Goal: Transaction & Acquisition: Register for event/course

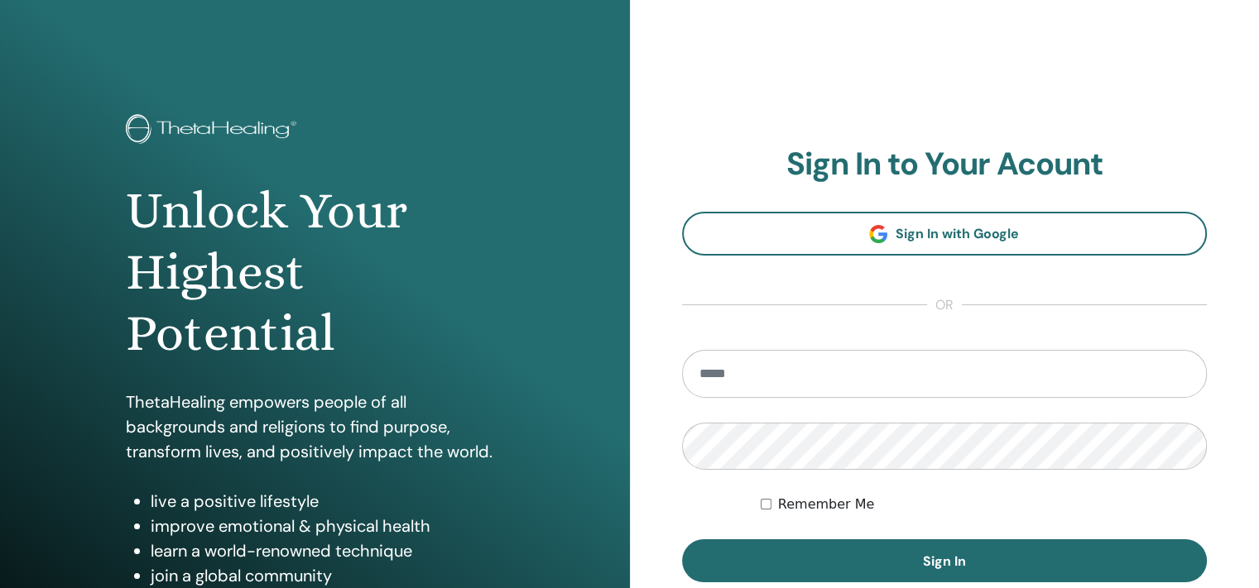
click at [809, 372] on input "email" at bounding box center [945, 374] width 526 height 48
type input "**********"
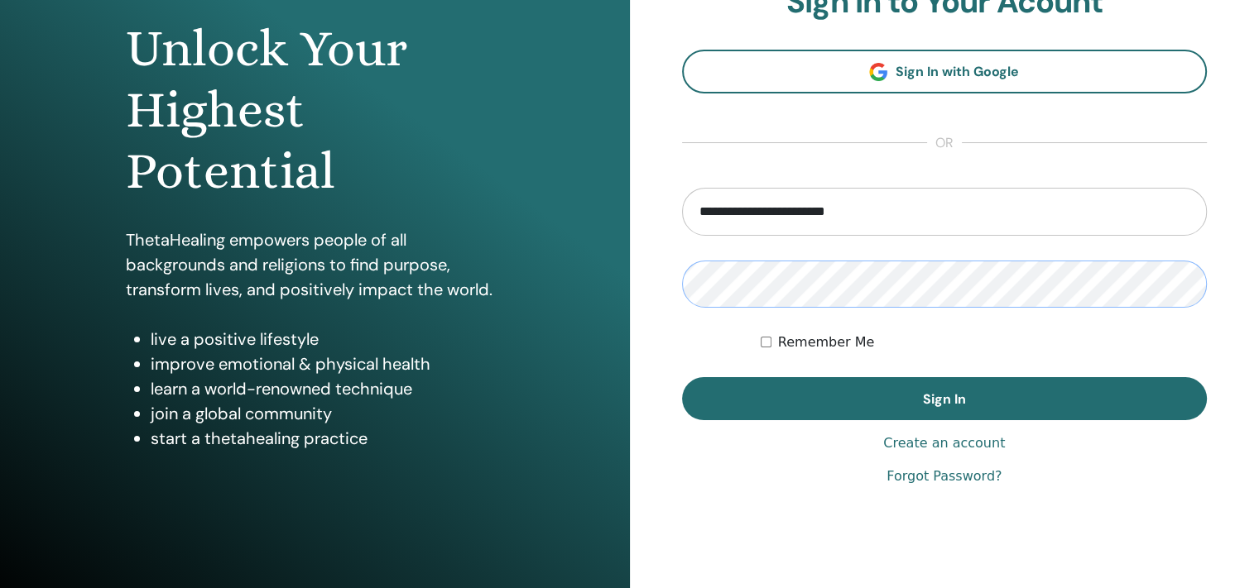
scroll to position [166, 0]
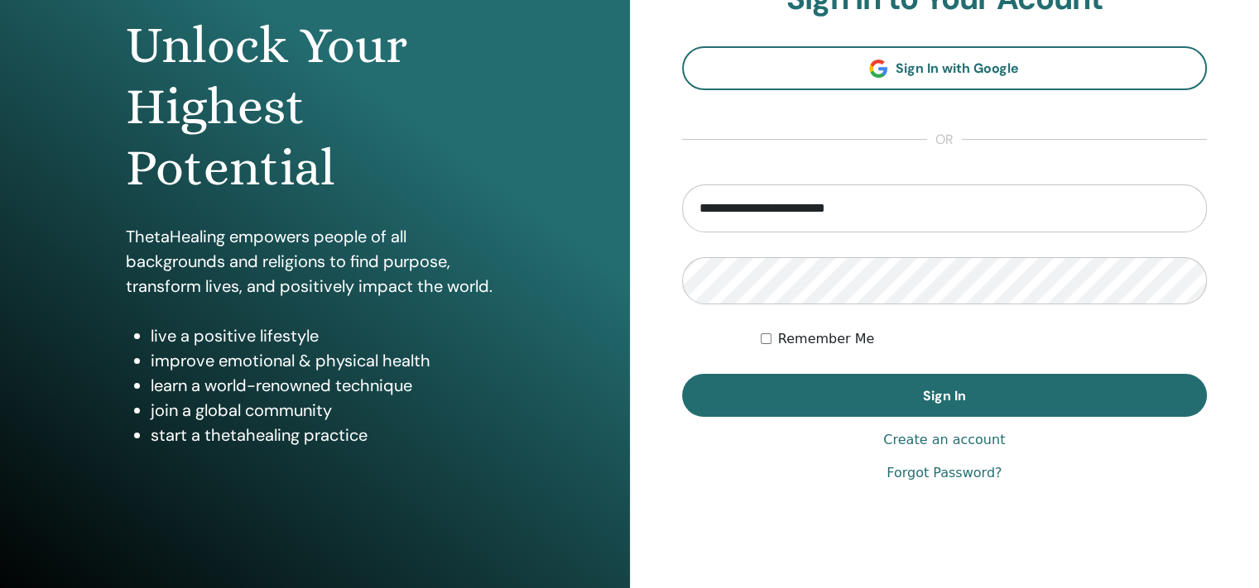
click at [963, 468] on link "Forgot Password?" at bounding box center [943, 473] width 115 height 20
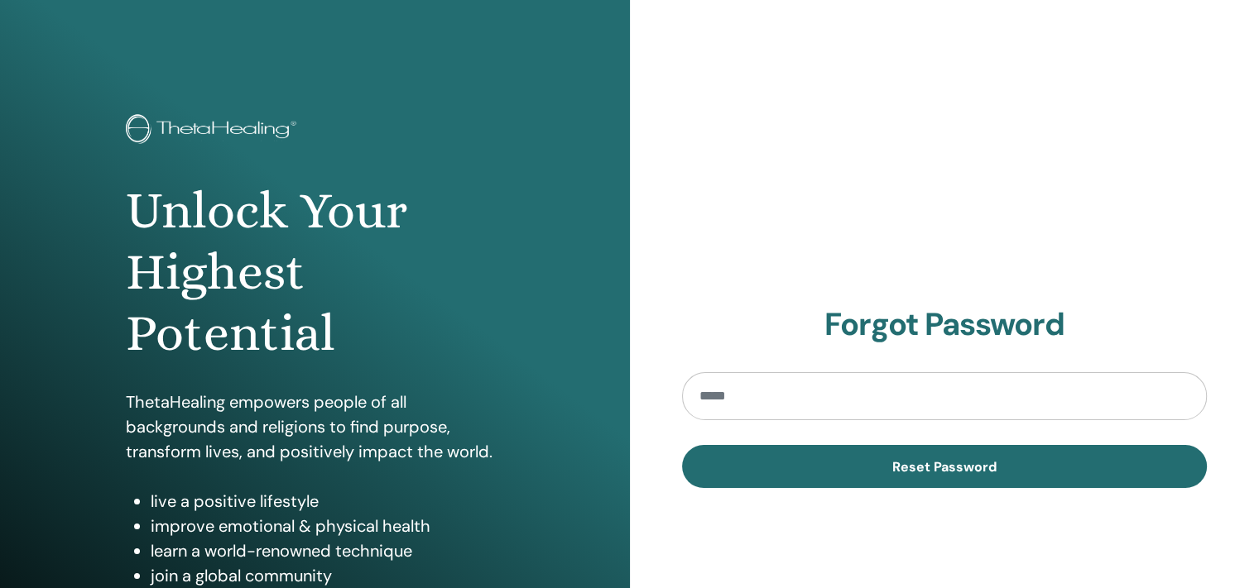
click at [843, 406] on input "email" at bounding box center [945, 396] width 526 height 48
type input "**********"
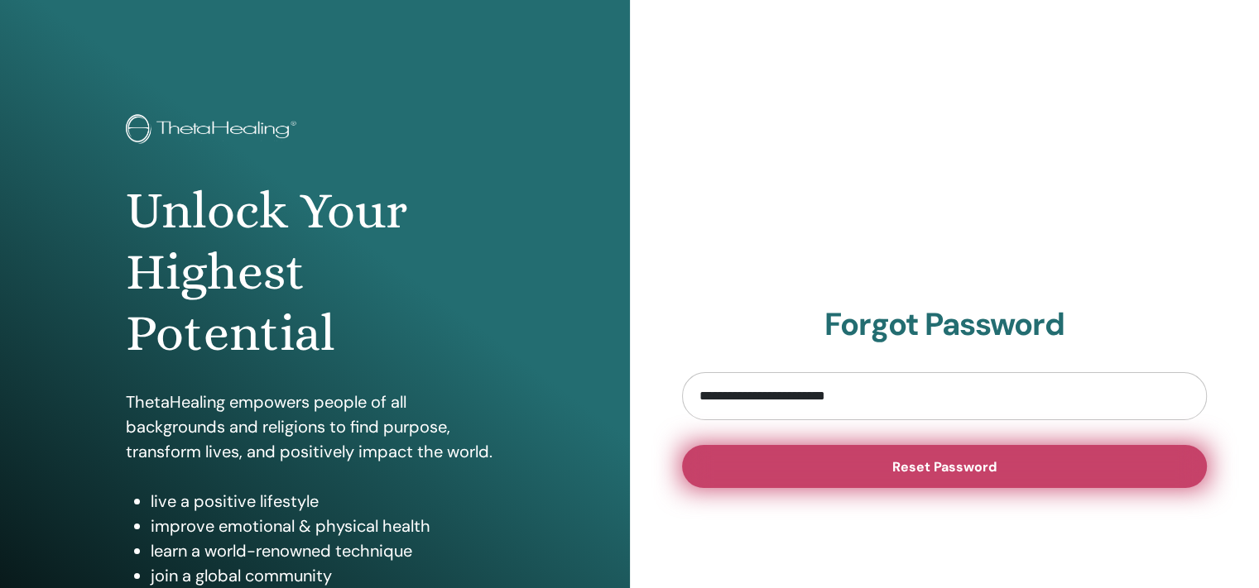
click at [938, 466] on span "Reset Password" at bounding box center [944, 467] width 104 height 17
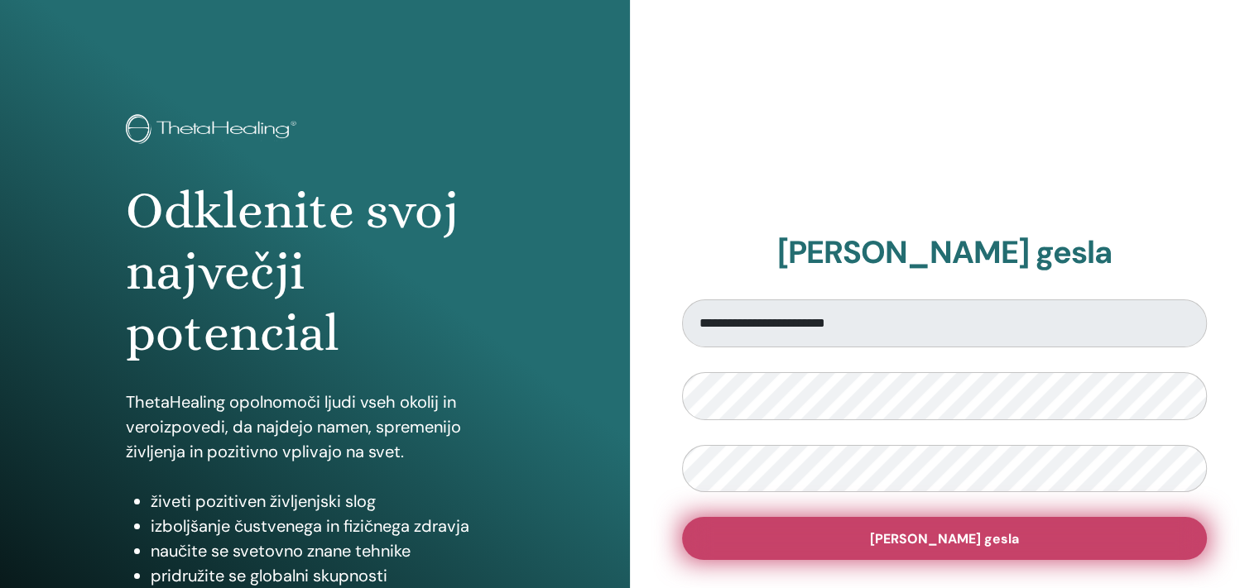
click at [895, 532] on span "Ponastavitev gesla" at bounding box center [944, 539] width 149 height 17
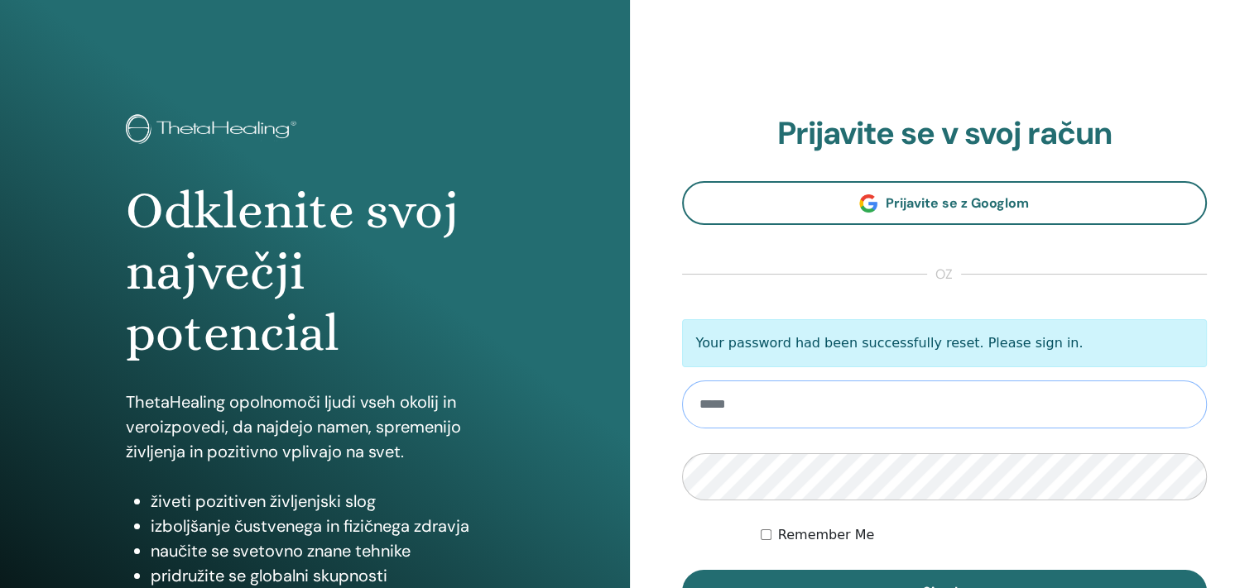
click at [767, 406] on input "email" at bounding box center [945, 405] width 526 height 48
type input "**********"
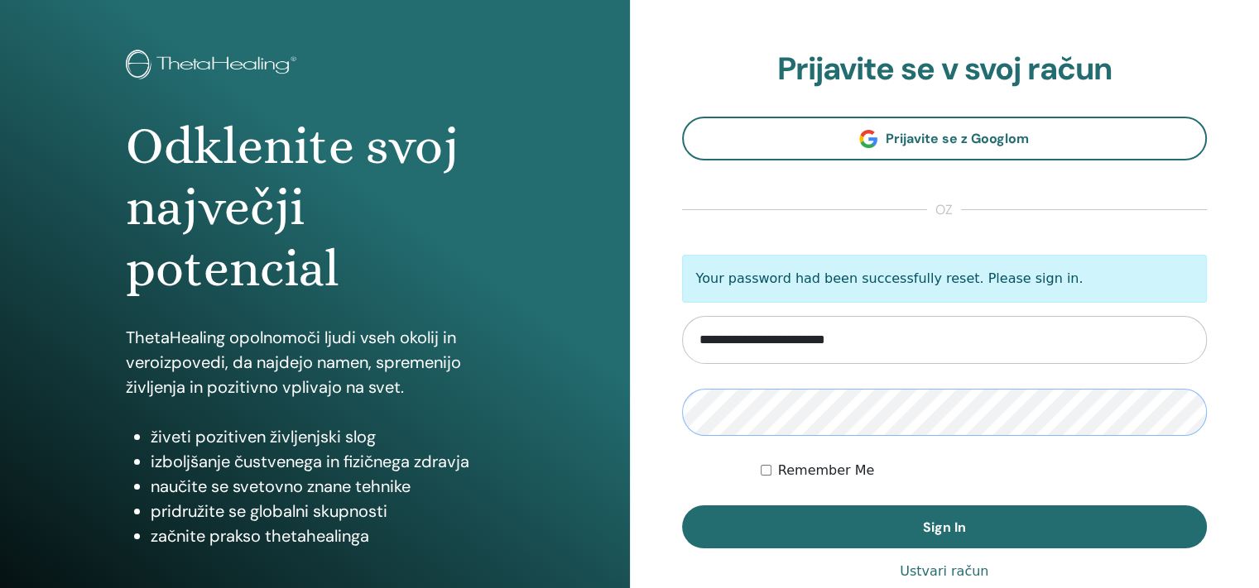
scroll to position [166, 0]
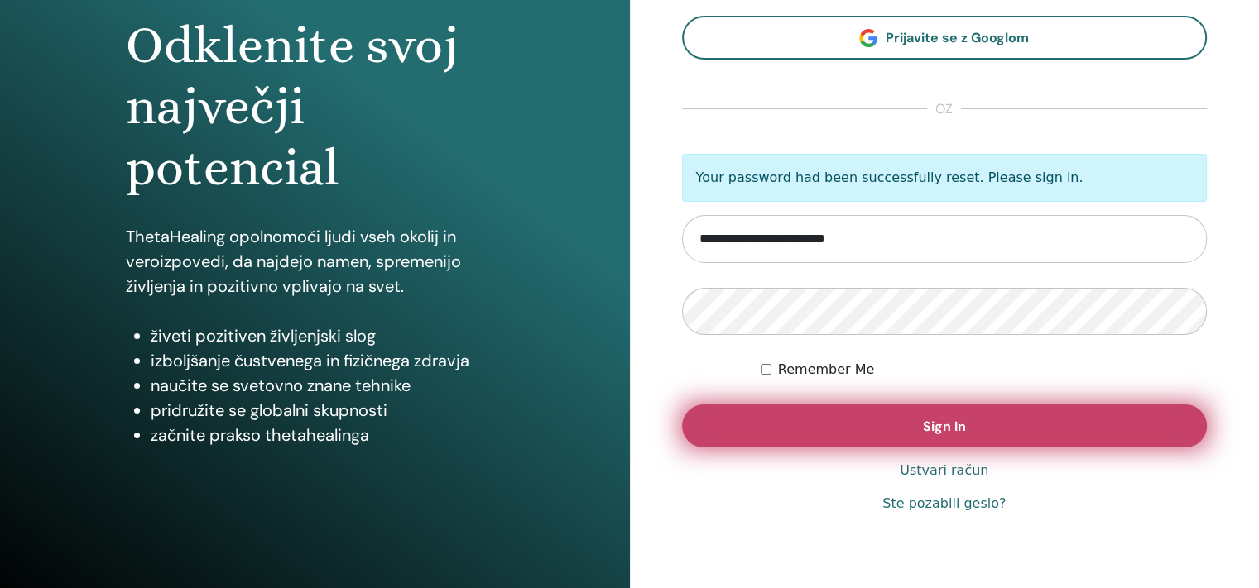
click at [932, 439] on button "Sign In" at bounding box center [945, 426] width 526 height 43
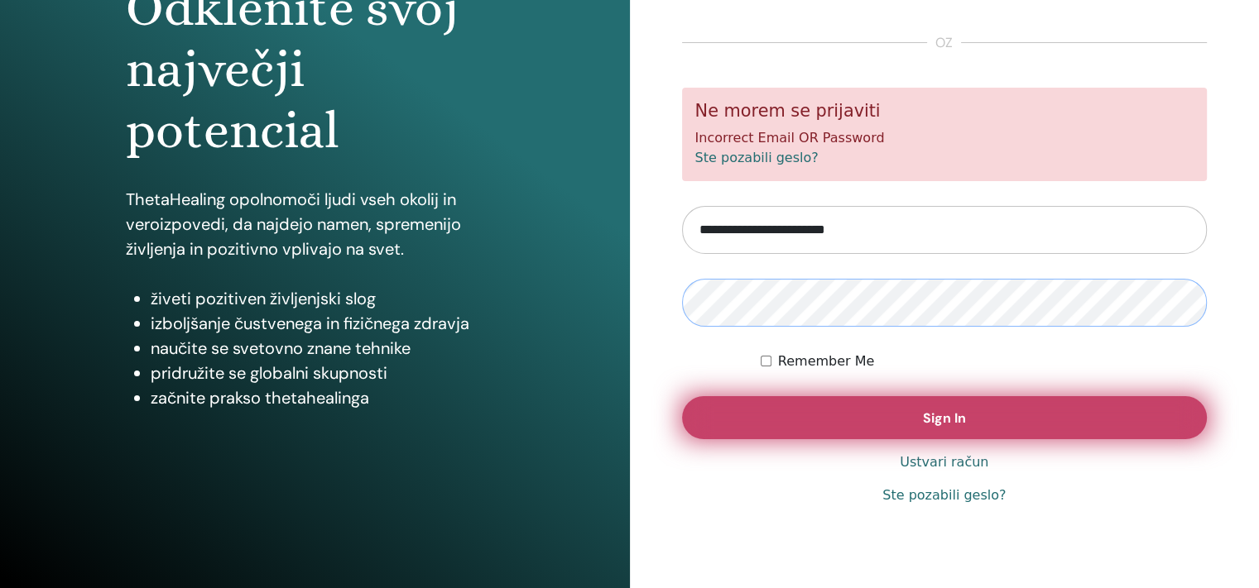
scroll to position [205, 0]
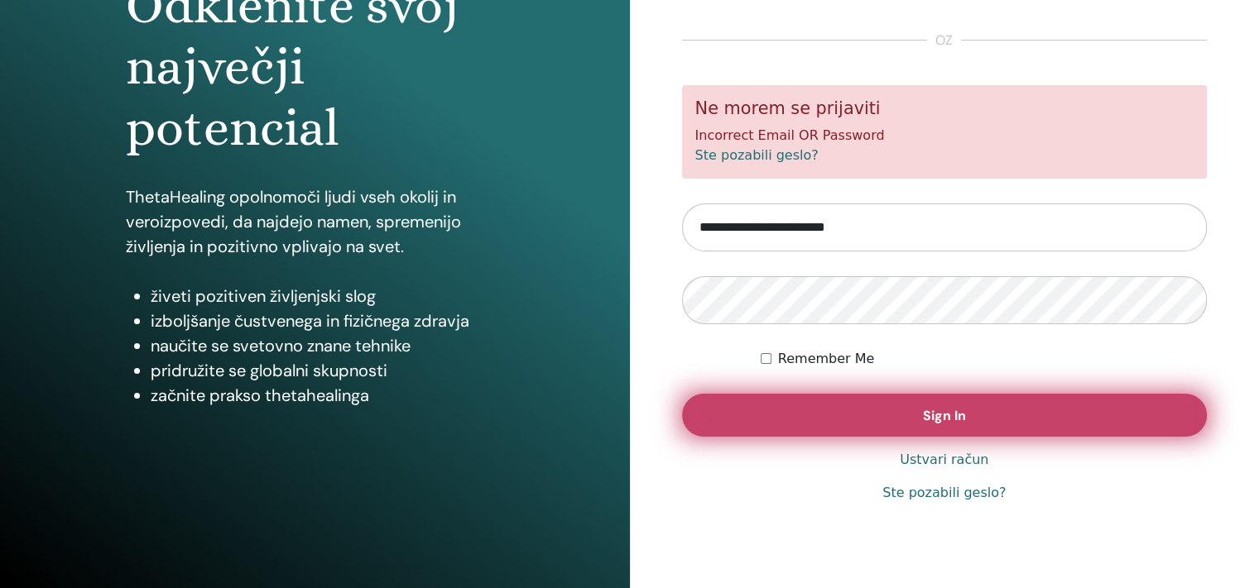
click at [894, 406] on button "Sign In" at bounding box center [945, 415] width 526 height 43
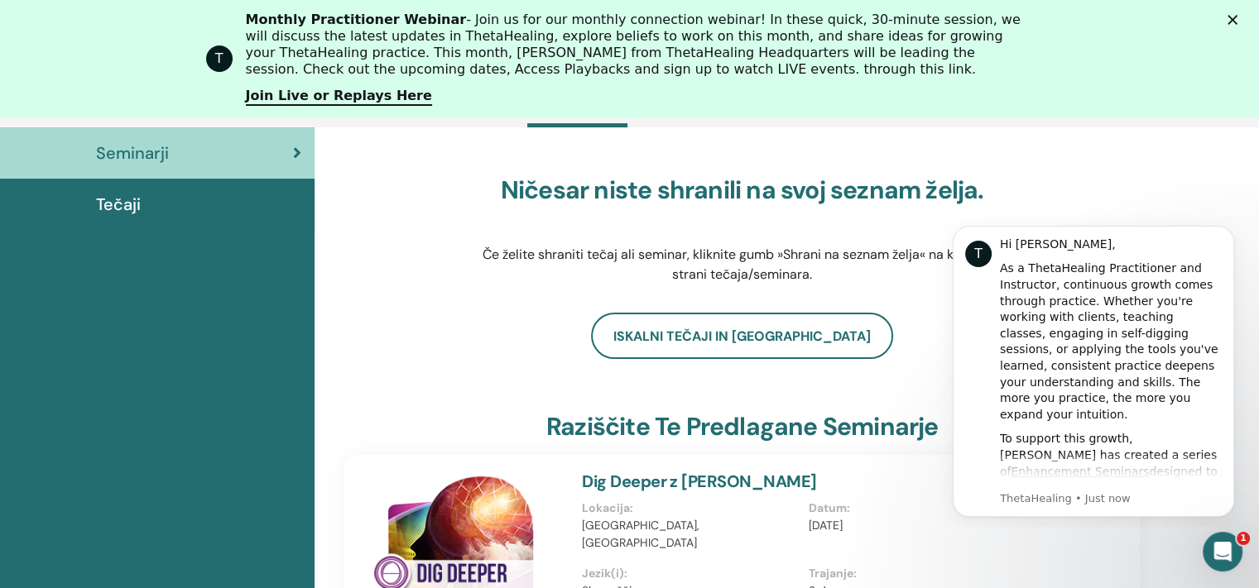
scroll to position [209, 0]
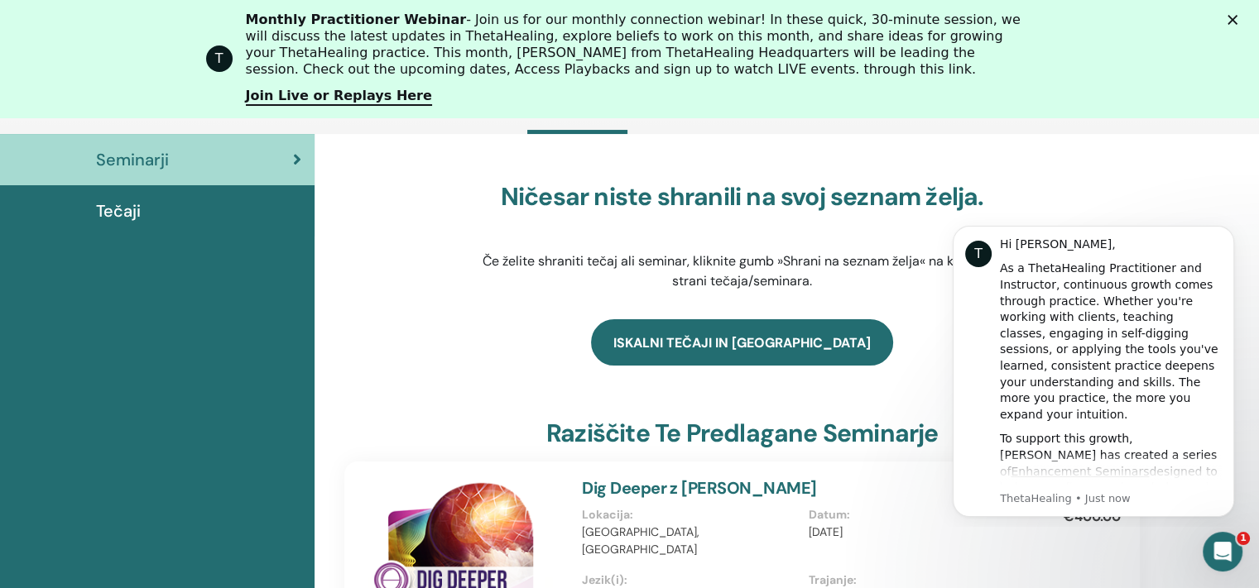
click at [705, 341] on link "Iskalni tečaji in seminarji" at bounding box center [742, 342] width 302 height 46
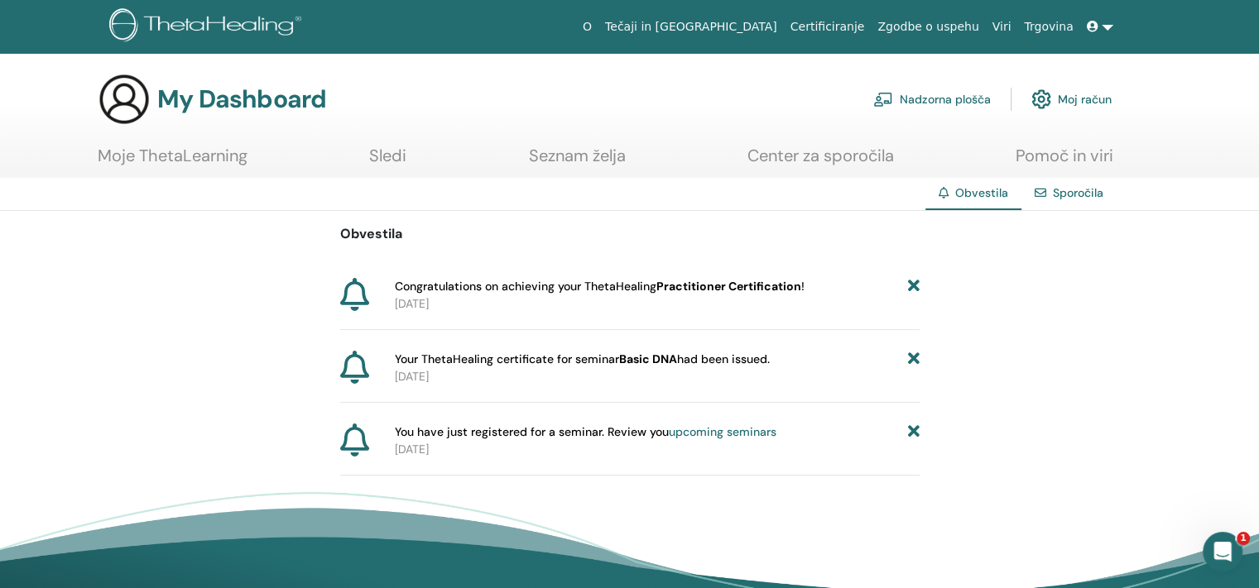
click at [776, 29] on link "Tečaji in [GEOGRAPHIC_DATA]" at bounding box center [690, 27] width 185 height 31
